Goal: Information Seeking & Learning: Learn about a topic

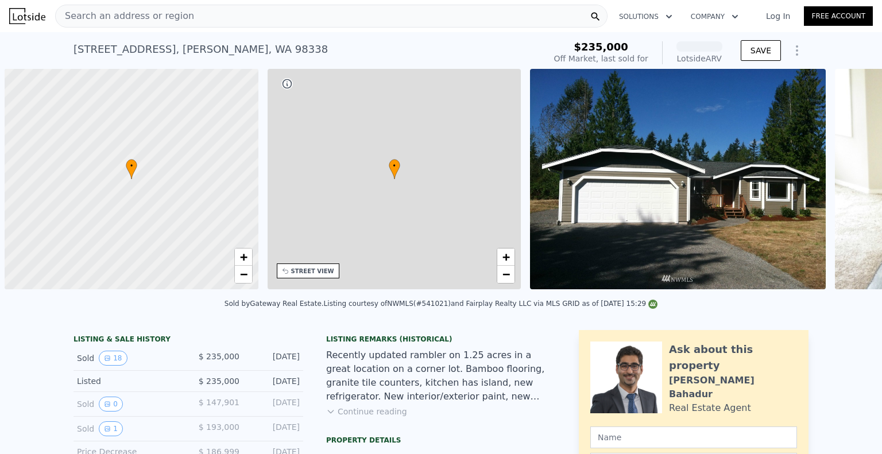
scroll to position [0, 5]
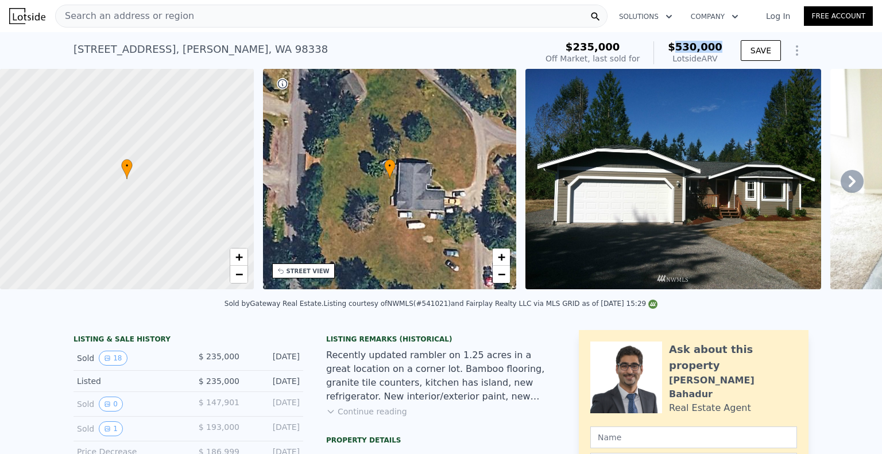
drag, startPoint x: 683, startPoint y: 45, endPoint x: 724, endPoint y: 44, distance: 40.2
click at [724, 44] on div "$235,000 Off Market, last sold for $530,000 Lotside ARV" at bounding box center [634, 53] width 186 height 32
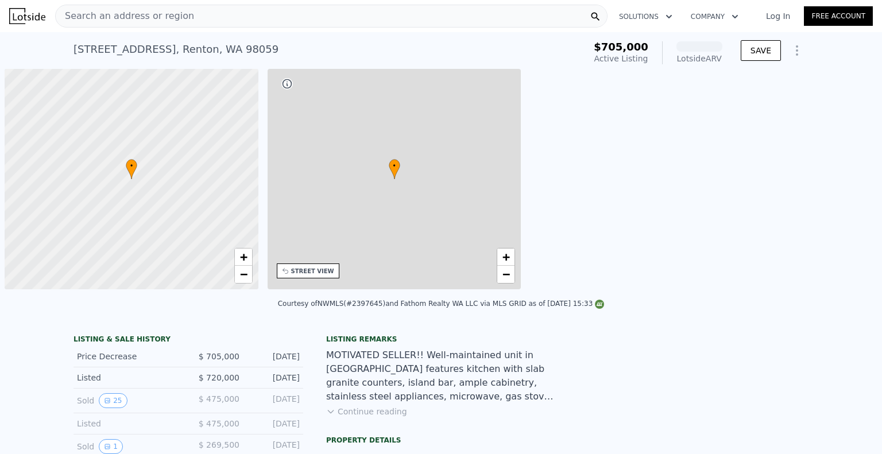
scroll to position [0, 5]
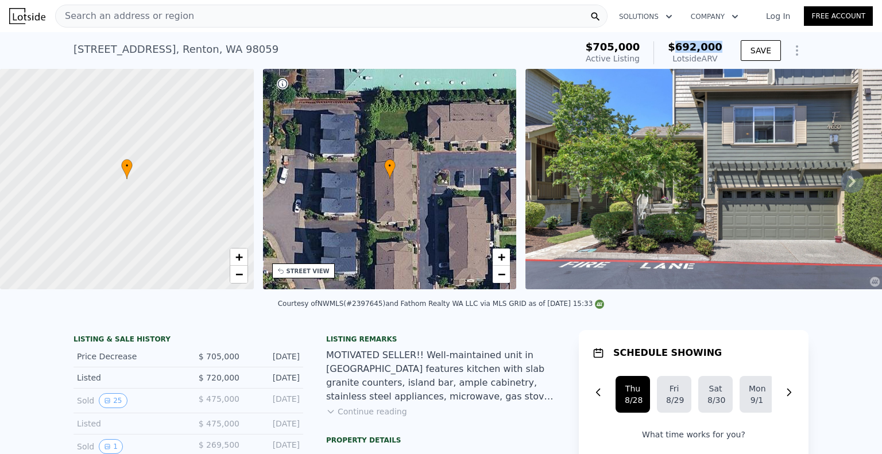
drag, startPoint x: 683, startPoint y: 46, endPoint x: 725, endPoint y: 46, distance: 41.9
click at [725, 46] on div "$705,000 Active Listing $692,000 Lotside ARV" at bounding box center [654, 53] width 146 height 32
copy span "692,000"
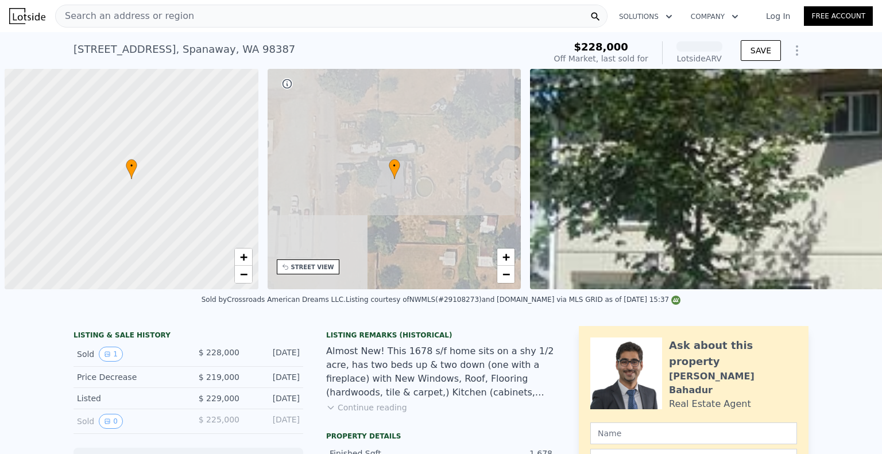
scroll to position [0, 5]
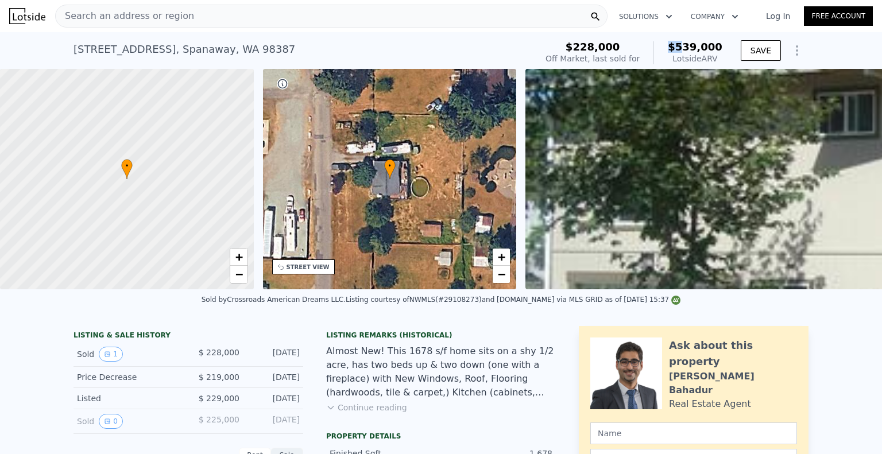
drag, startPoint x: 678, startPoint y: 45, endPoint x: 689, endPoint y: 45, distance: 11.5
click at [689, 45] on span "$539,000" at bounding box center [695, 47] width 55 height 12
drag, startPoint x: 685, startPoint y: 45, endPoint x: 724, endPoint y: 47, distance: 38.5
click at [724, 47] on div "$228,000 Off Market, last sold for $539,000 Lotside ARV" at bounding box center [634, 53] width 186 height 32
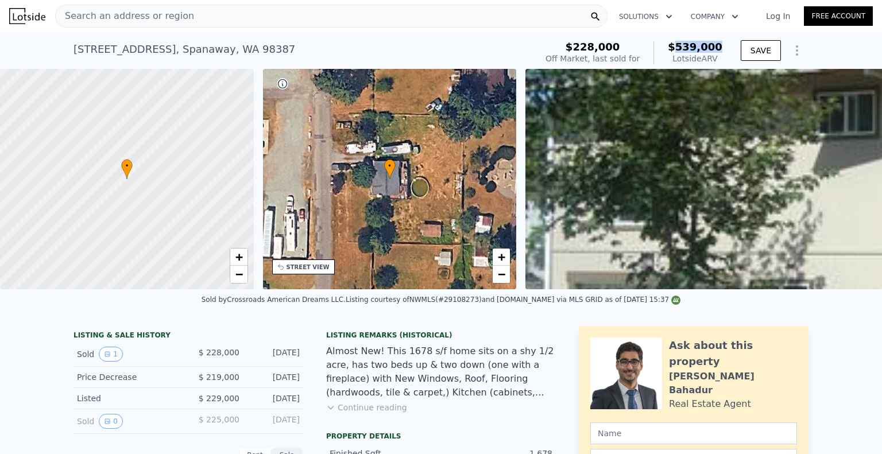
copy span "539,000"
